Goal: Information Seeking & Learning: Learn about a topic

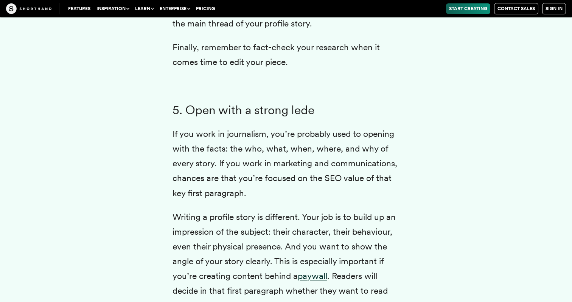
scroll to position [3037, 0]
click at [422, 141] on div "Profile writing is a question of balance. You want to use the subject’s own wor…" at bounding box center [286, 163] width 515 height 3096
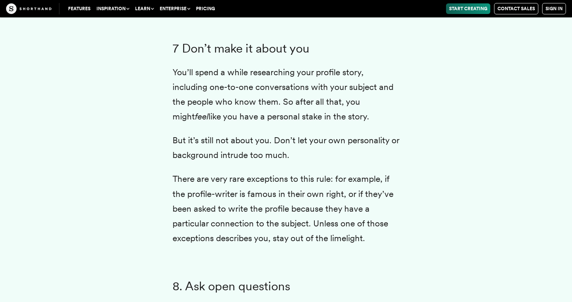
scroll to position [3844, 0]
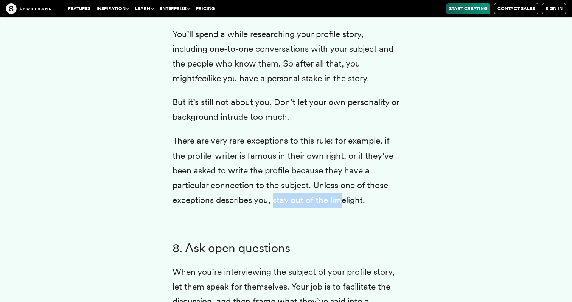
drag, startPoint x: 276, startPoint y: 169, endPoint x: 346, endPoint y: 173, distance: 70.2
click at [346, 173] on p "There are very rare exceptions to this rule: for example, if the profile-writer…" at bounding box center [286, 171] width 227 height 74
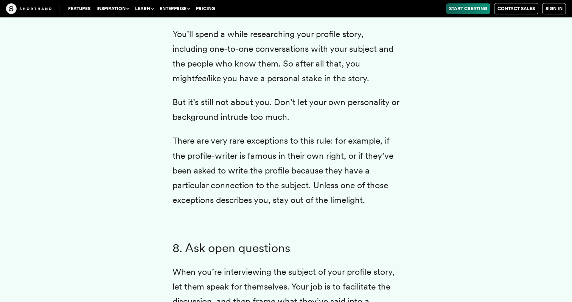
click at [360, 172] on p "There are very rare exceptions to this rule: for example, if the profile-writer…" at bounding box center [286, 171] width 227 height 74
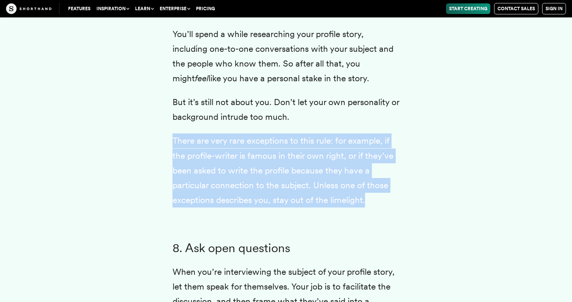
click at [380, 241] on h3 "8. Ask open questions" at bounding box center [286, 248] width 227 height 15
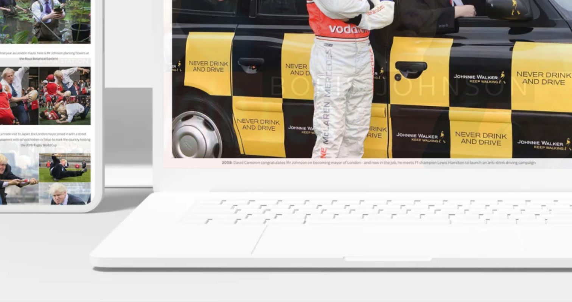
scroll to position [8070, 0]
